Goal: Transaction & Acquisition: Subscribe to service/newsletter

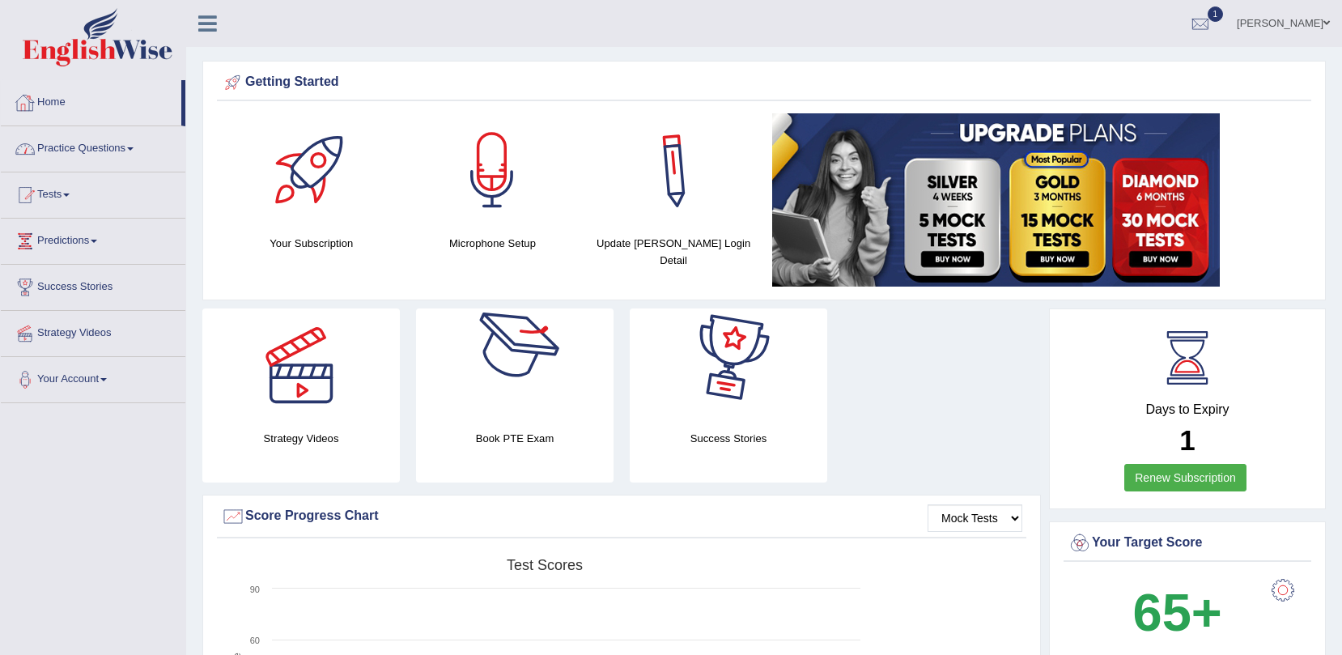
click at [71, 113] on link "Home" at bounding box center [91, 100] width 180 height 40
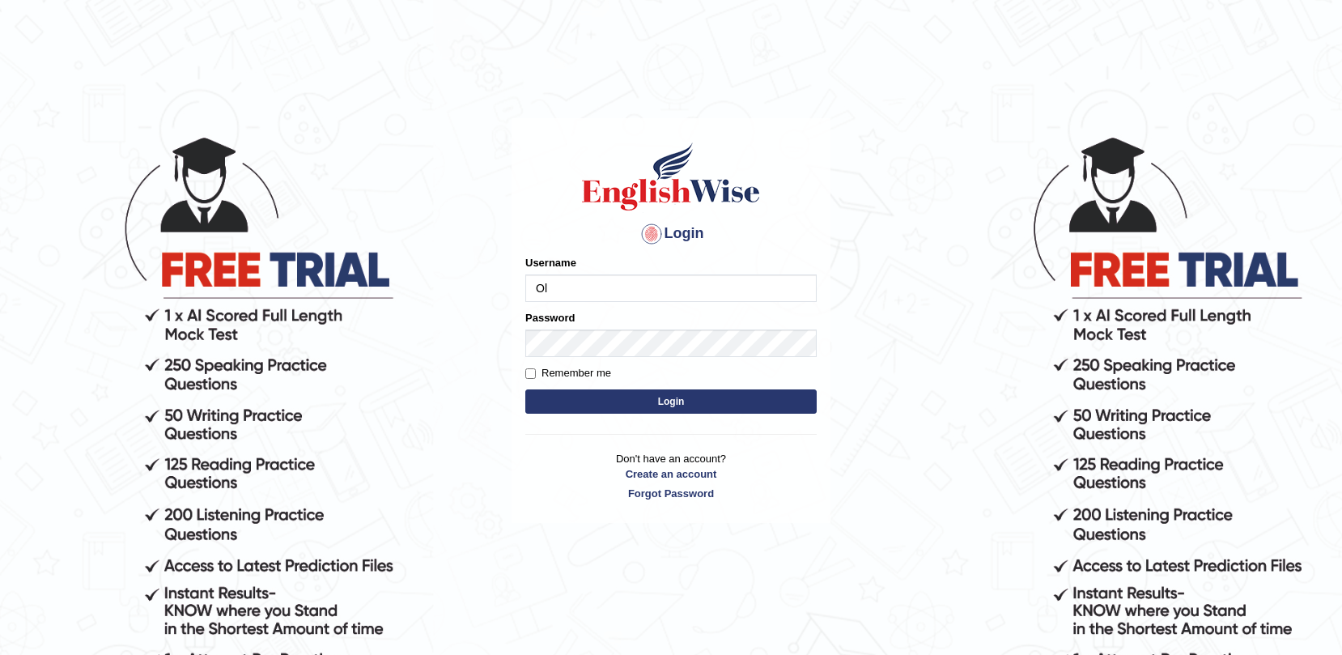
type input "O"
type input "olivert"
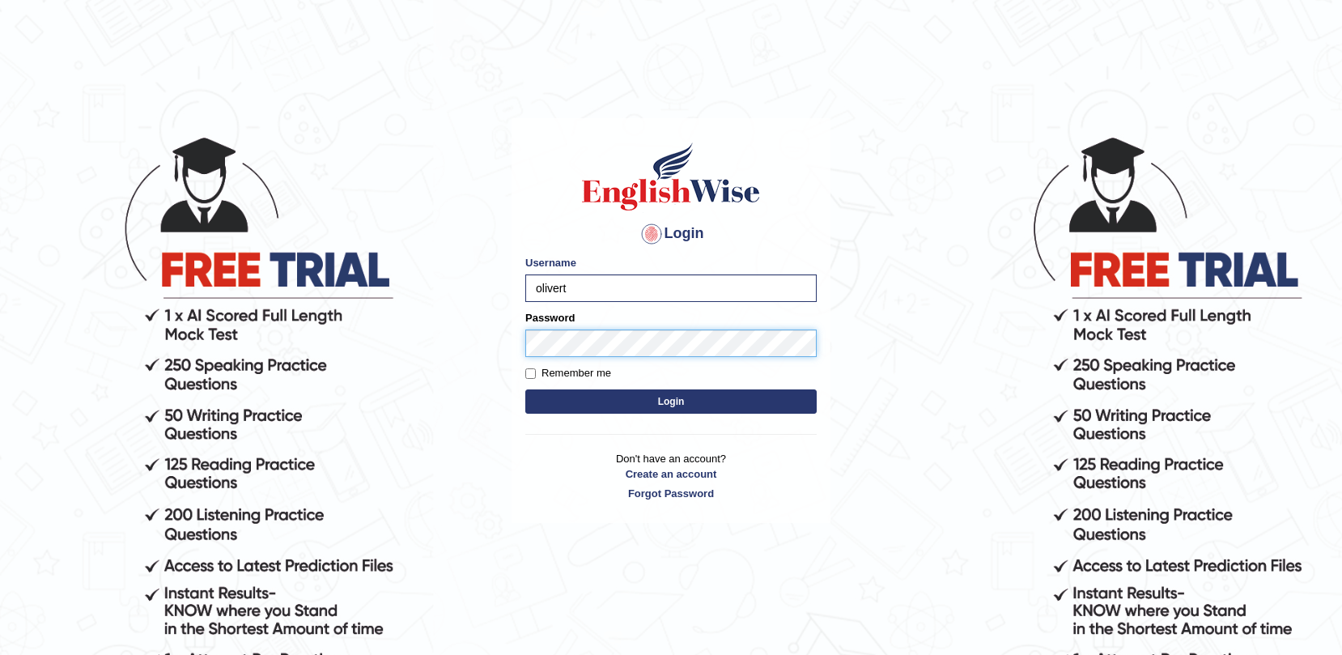
click at [525, 389] on button "Login" at bounding box center [670, 401] width 291 height 24
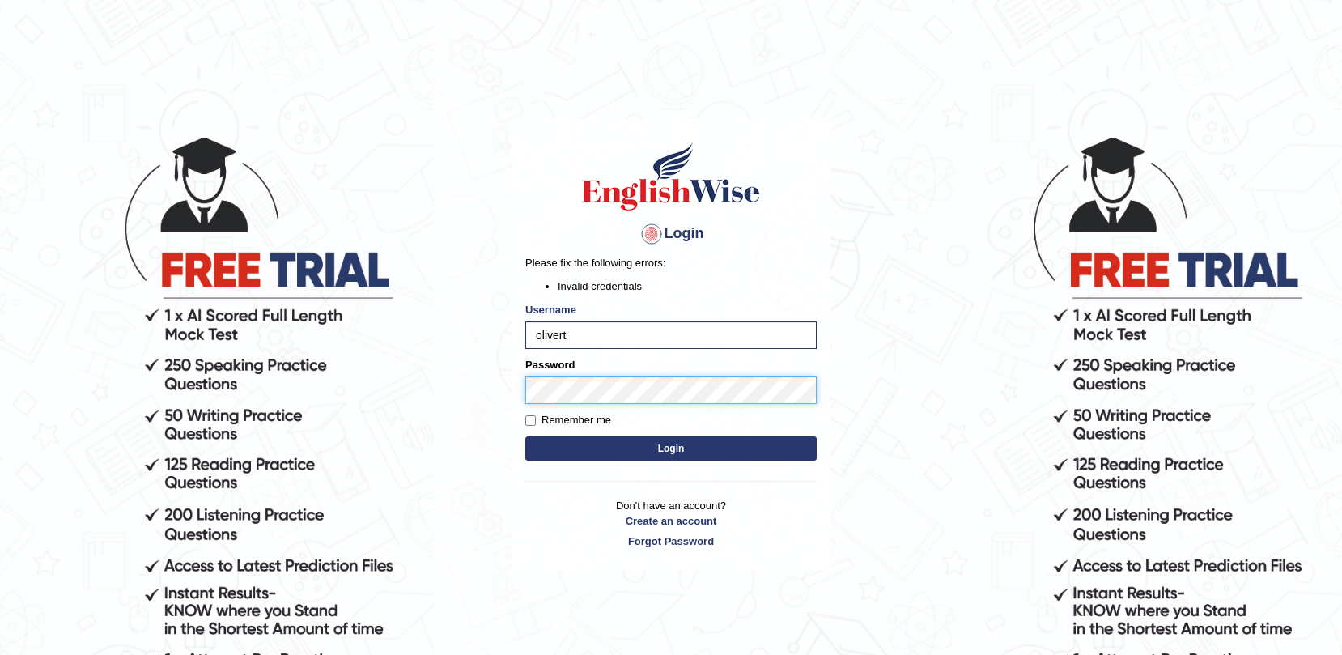
click at [525, 436] on button "Login" at bounding box center [670, 448] width 291 height 24
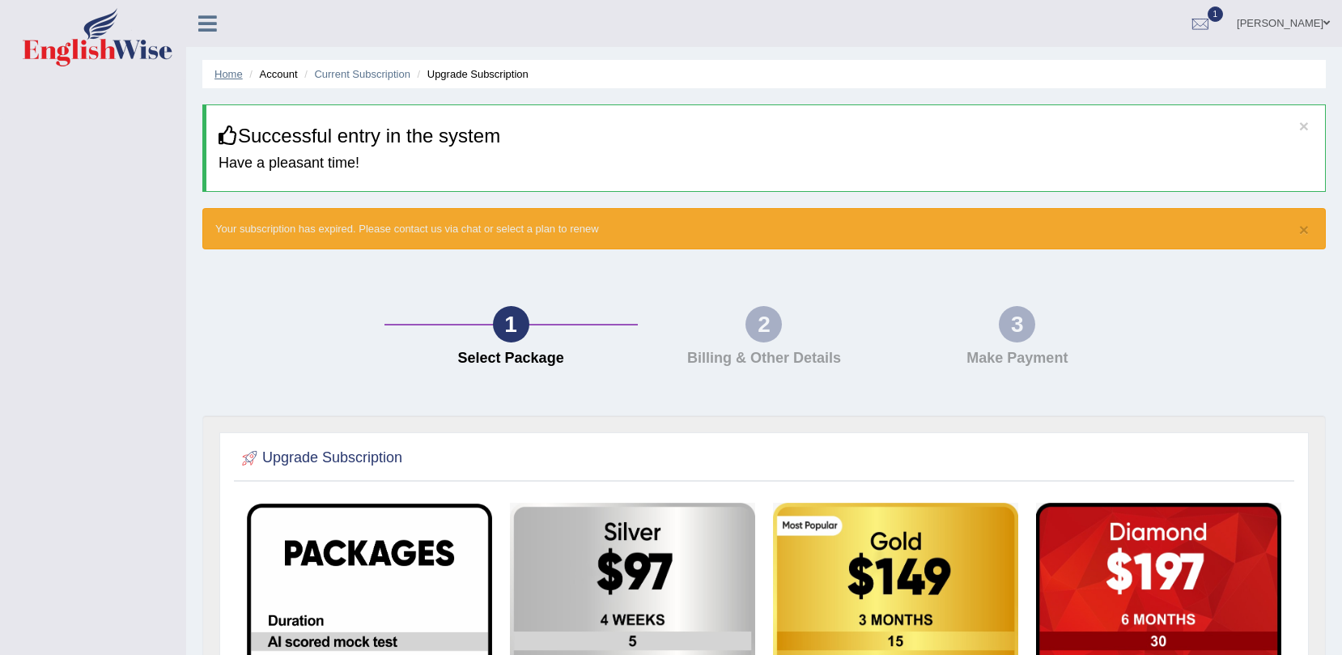
click at [231, 74] on link "Home" at bounding box center [228, 74] width 28 height 12
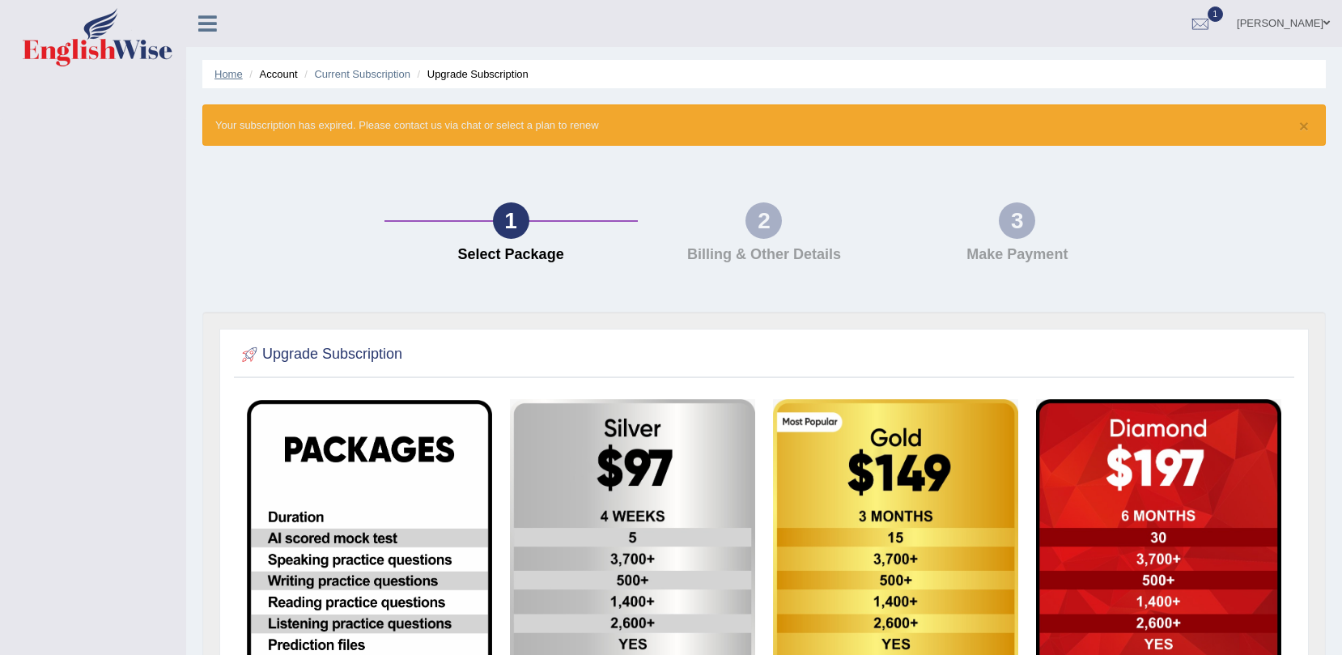
click at [228, 74] on link "Home" at bounding box center [228, 74] width 28 height 12
click at [203, 24] on icon at bounding box center [207, 23] width 19 height 21
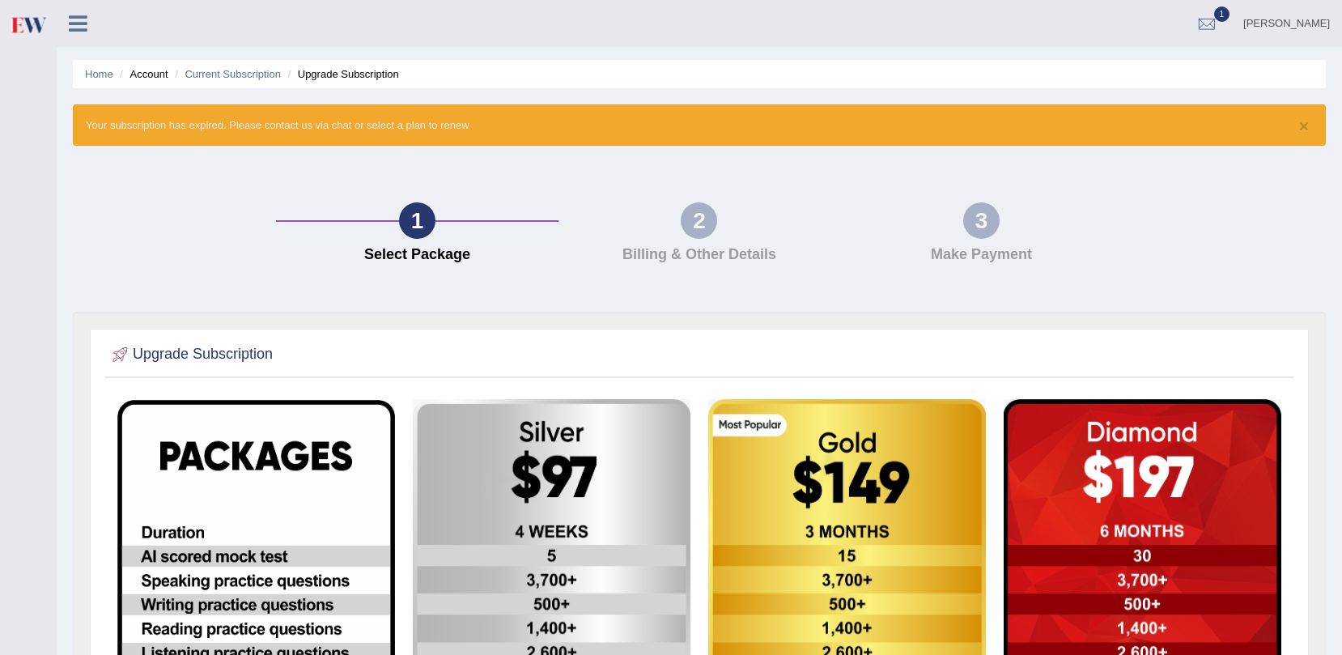
click at [77, 28] on icon at bounding box center [78, 23] width 19 height 21
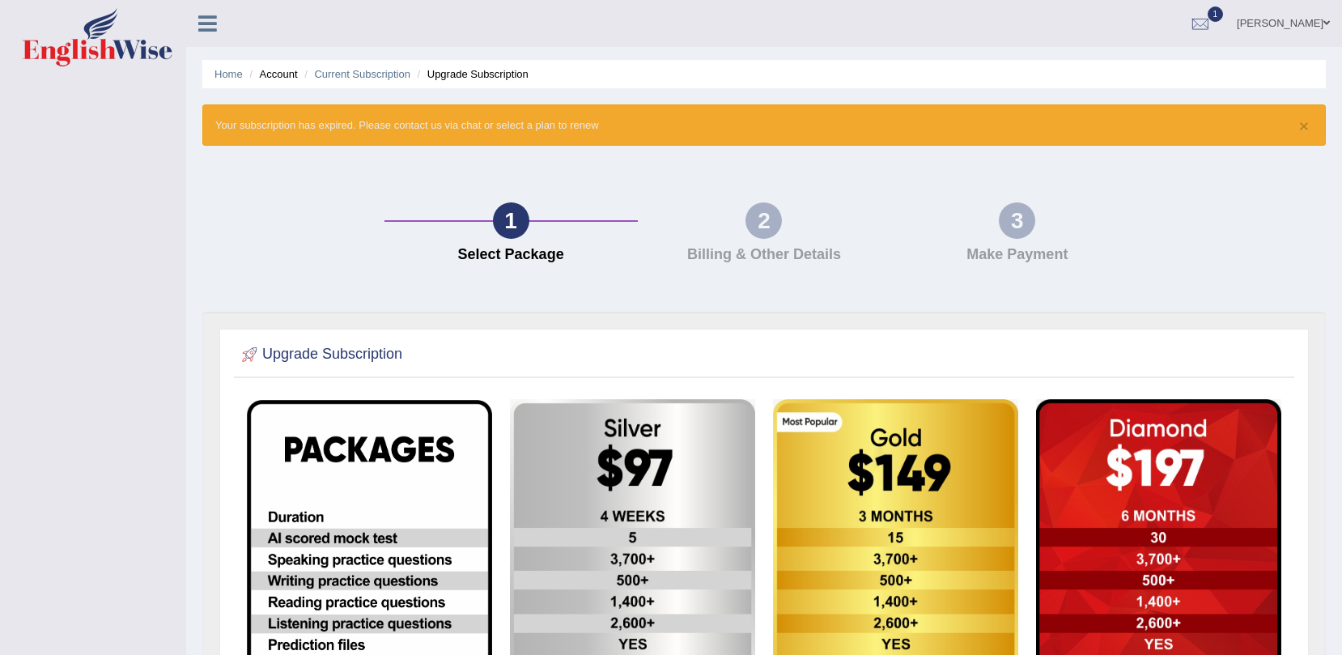
click at [1212, 22] on div at bounding box center [1200, 24] width 24 height 24
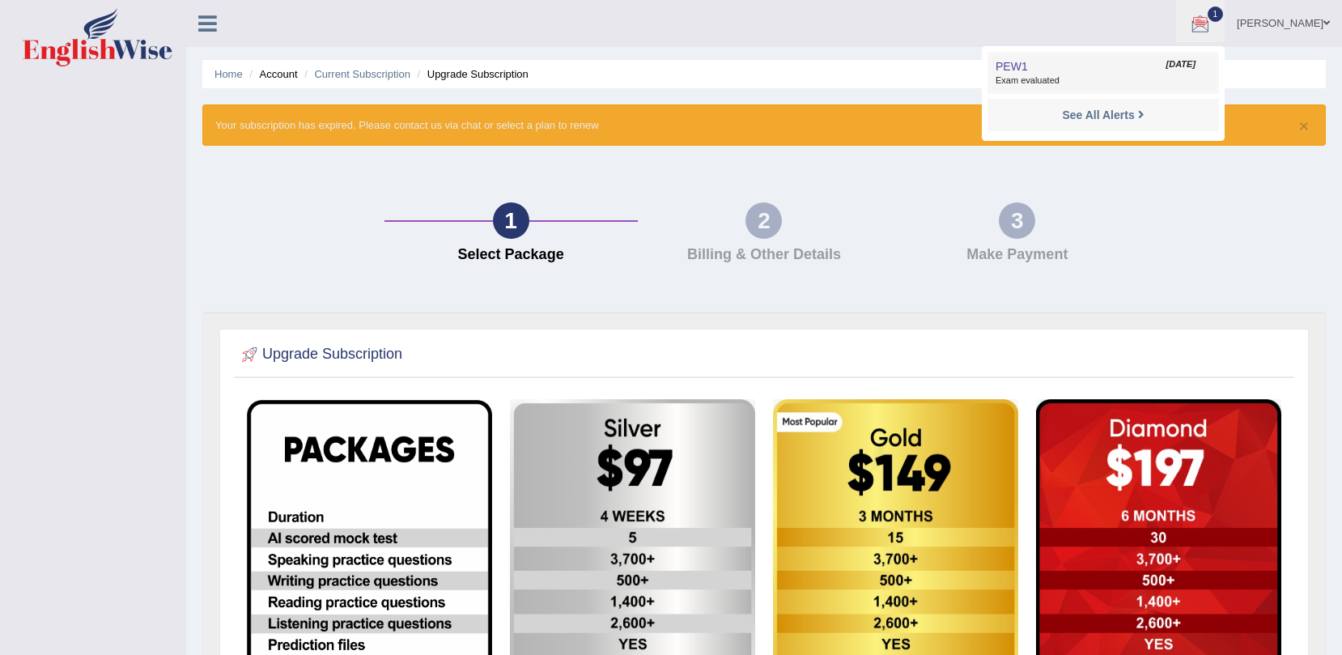
click at [1215, 74] on link "PEW1 Sep 27, 2025 Exam evaluated" at bounding box center [1103, 73] width 223 height 34
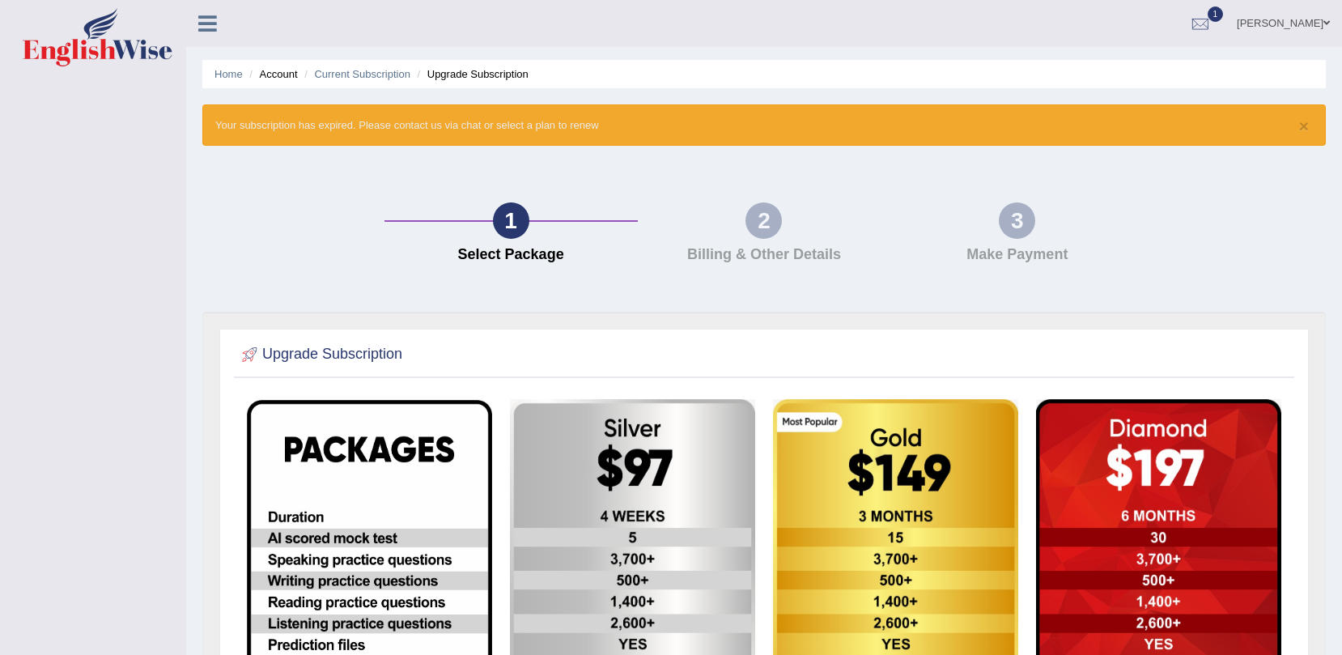
click at [135, 52] on img at bounding box center [98, 37] width 150 height 58
